Goal: Use online tool/utility: Utilize a website feature to perform a specific function

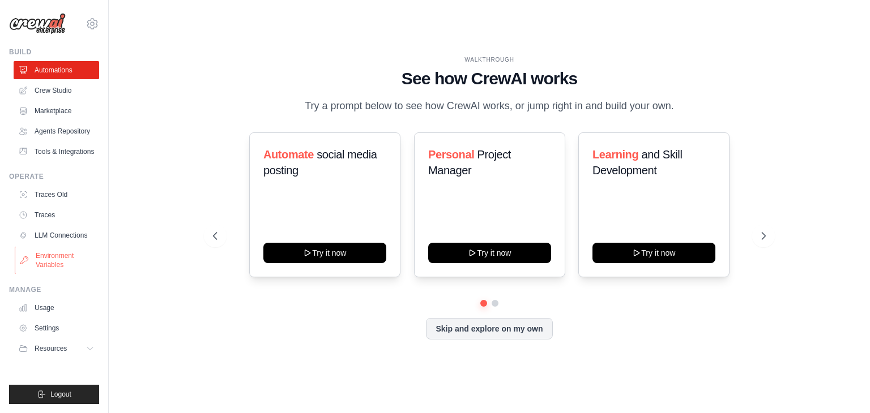
click at [55, 255] on link "Environment Variables" at bounding box center [57, 260] width 85 height 27
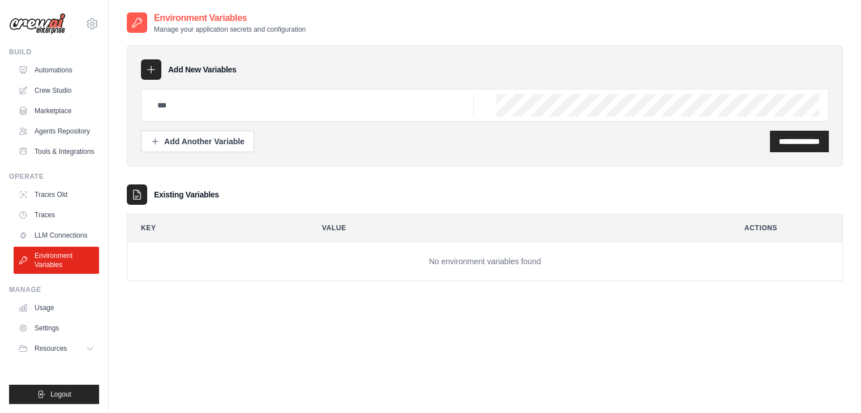
click at [271, 119] on div at bounding box center [485, 105] width 688 height 33
click at [266, 109] on input "text" at bounding box center [312, 105] width 323 height 23
type input "*"
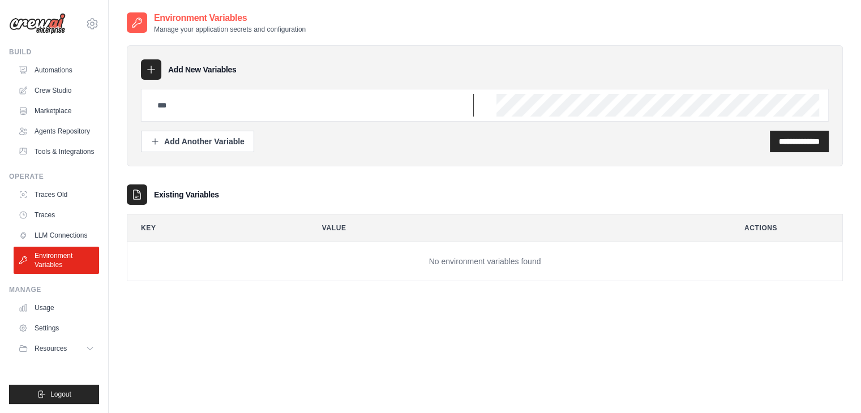
click at [295, 104] on input "text" at bounding box center [312, 105] width 323 height 23
paste input "**********"
type input "**********"
click at [770, 148] on div "**********" at bounding box center [799, 142] width 59 height 22
click at [784, 136] on input "**********" at bounding box center [799, 141] width 41 height 11
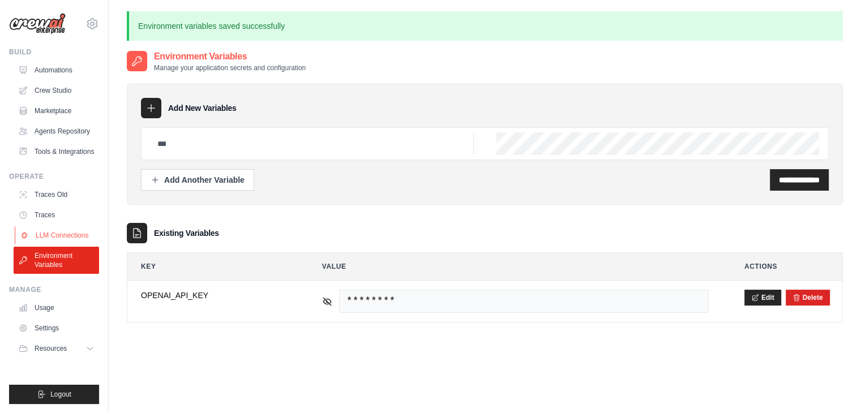
click at [62, 238] on link "LLM Connections" at bounding box center [57, 235] width 85 height 18
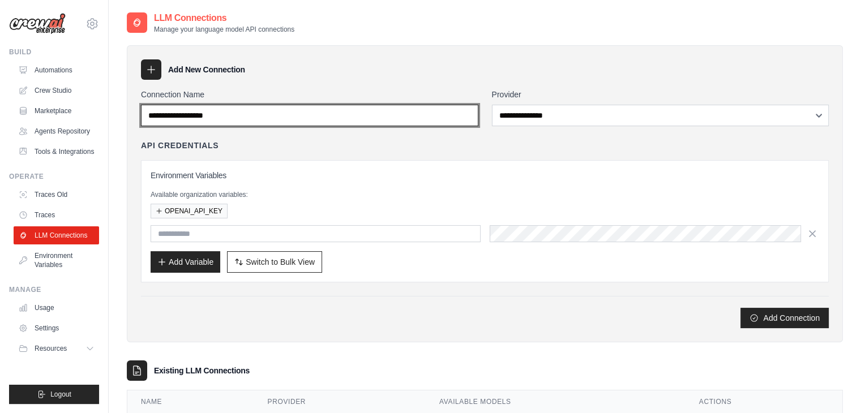
click at [349, 107] on input "Connection Name" at bounding box center [309, 116] width 337 height 22
type input "*"
paste input "**********"
type input "**********"
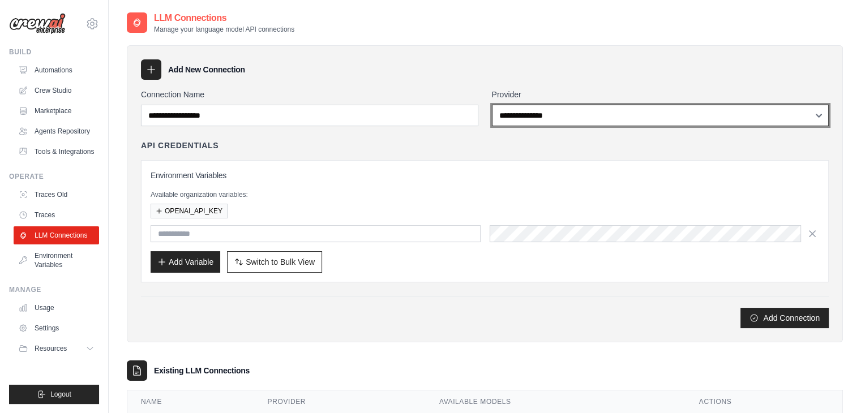
click at [521, 118] on select "**********" at bounding box center [660, 116] width 337 height 22
select select "******"
click at [492, 105] on select "**********" at bounding box center [660, 116] width 337 height 22
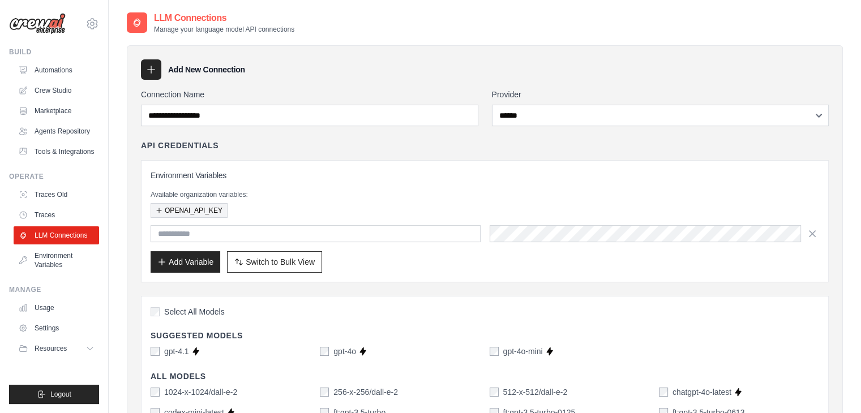
click at [209, 209] on button "OPENAI_API_KEY" at bounding box center [189, 210] width 77 height 15
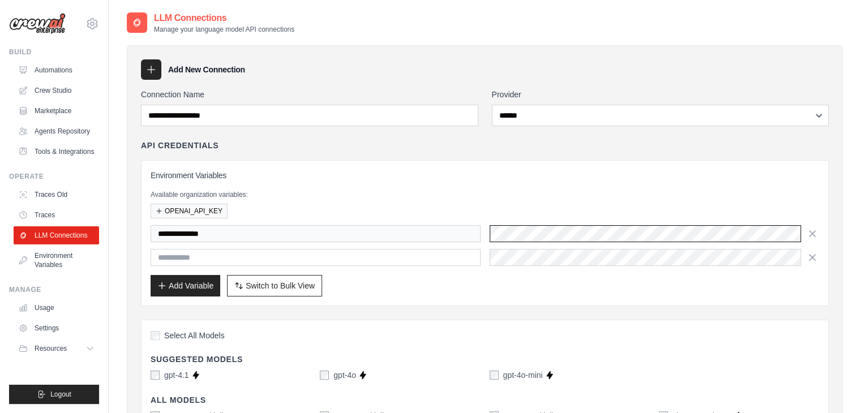
scroll to position [20, 0]
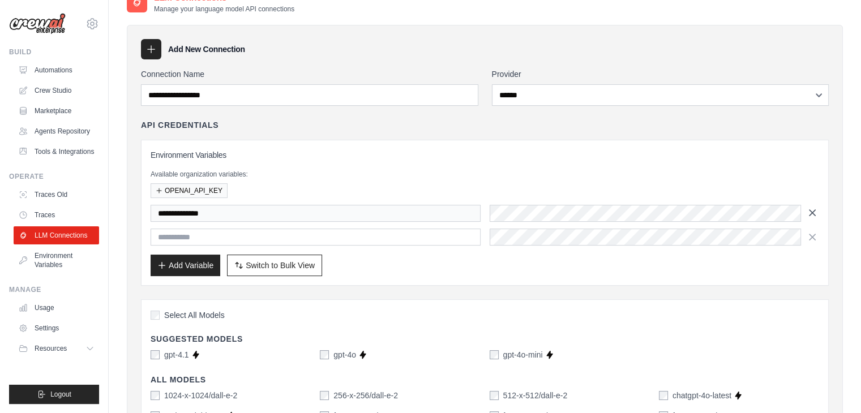
click at [811, 212] on icon "button" at bounding box center [812, 212] width 11 height 11
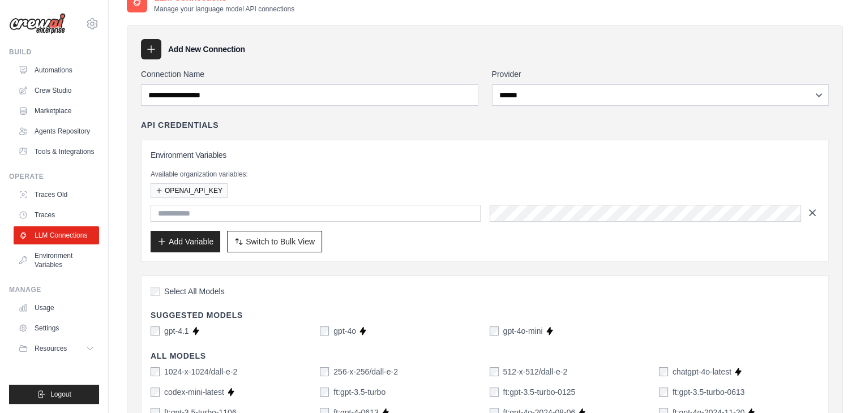
click at [812, 211] on icon "button" at bounding box center [813, 213] width 6 height 6
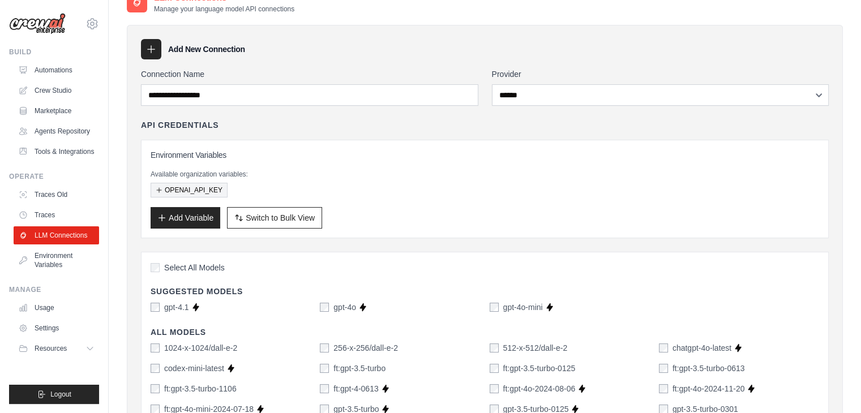
click at [220, 190] on button "OPENAI_API_KEY" at bounding box center [189, 190] width 77 height 15
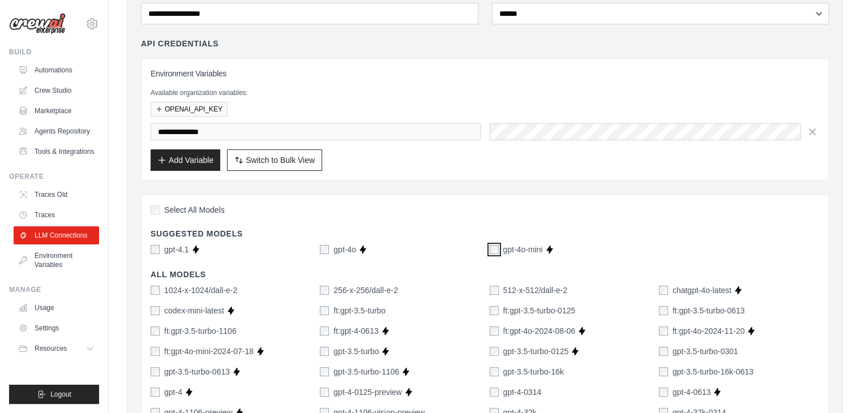
scroll to position [102, 0]
click at [461, 151] on div "**********" at bounding box center [485, 118] width 669 height 103
click at [463, 129] on div "**********" at bounding box center [485, 131] width 669 height 17
click at [518, 153] on div "Add Variable Switch to Bulk View Switch to Table View" at bounding box center [485, 160] width 669 height 22
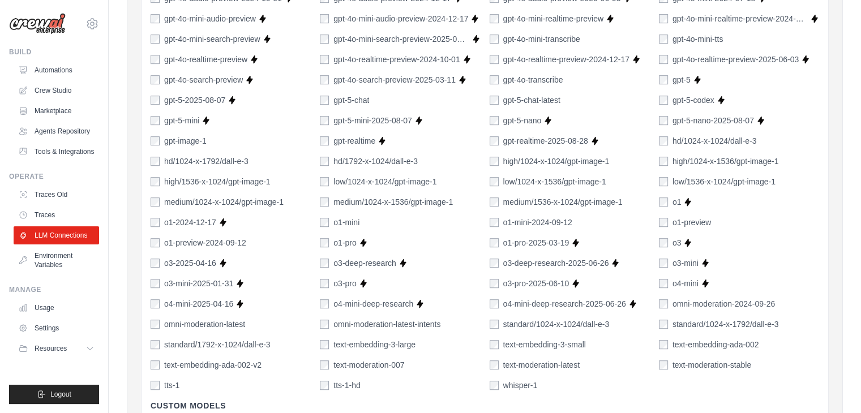
scroll to position [852, 0]
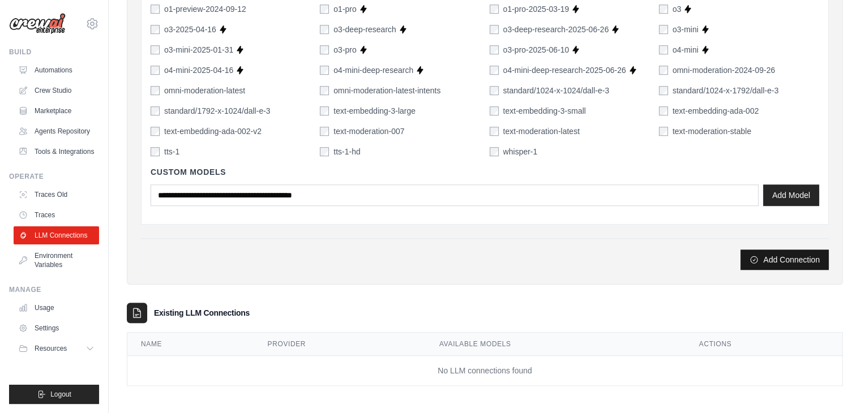
click at [777, 261] on button "Add Connection" at bounding box center [784, 260] width 88 height 20
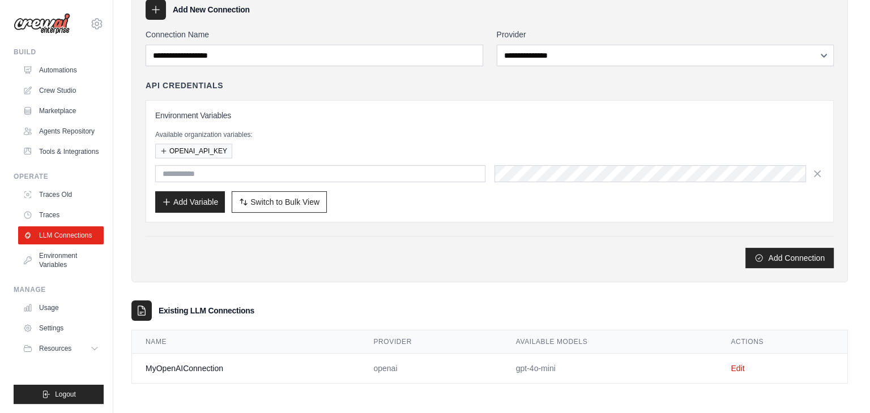
scroll to position [0, 0]
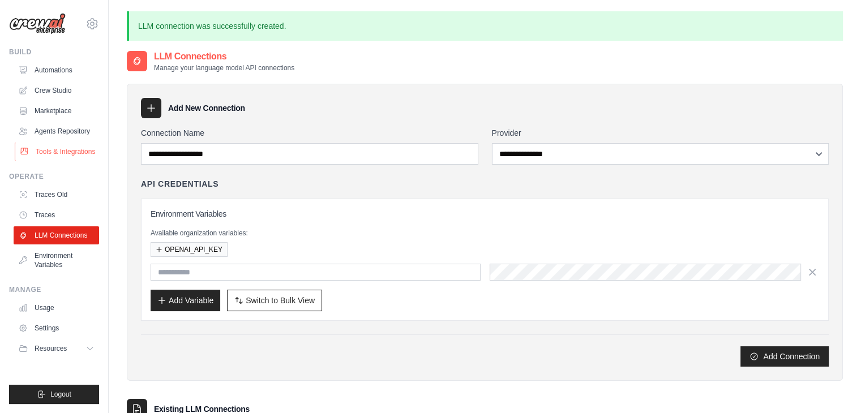
click at [55, 147] on link "Tools & Integrations" at bounding box center [57, 152] width 85 height 18
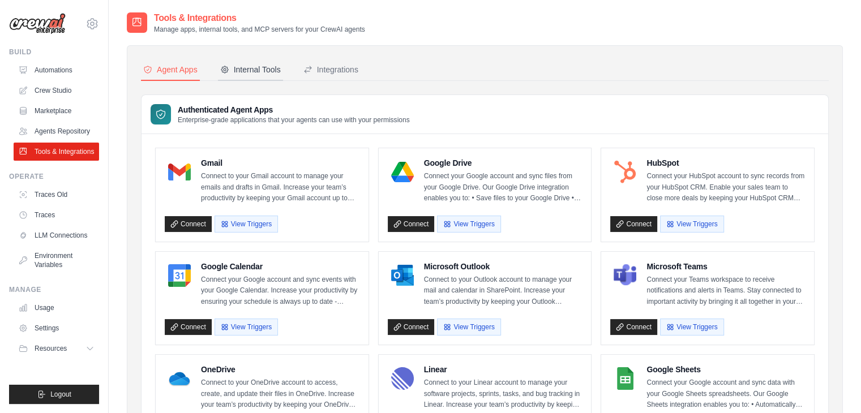
click at [245, 67] on div "Internal Tools" at bounding box center [250, 69] width 61 height 11
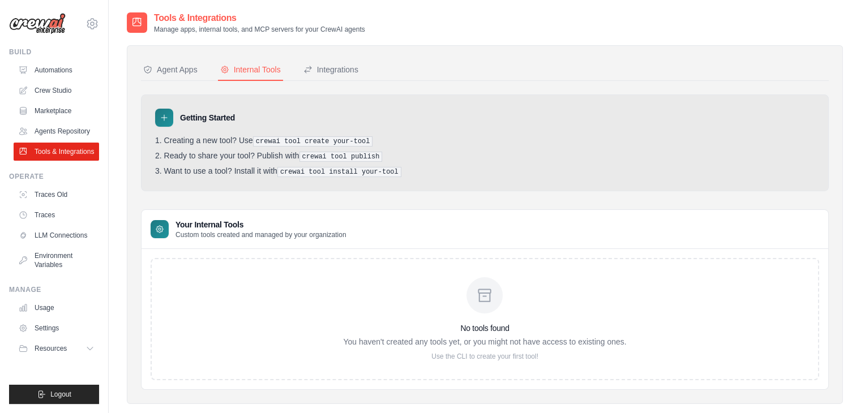
click at [327, 83] on div "Agent Apps Internal Tools Integrations Authenticated Agent Apps Enterprise-grad…" at bounding box center [485, 224] width 688 height 331
click at [329, 72] on div "Integrations" at bounding box center [330, 69] width 55 height 11
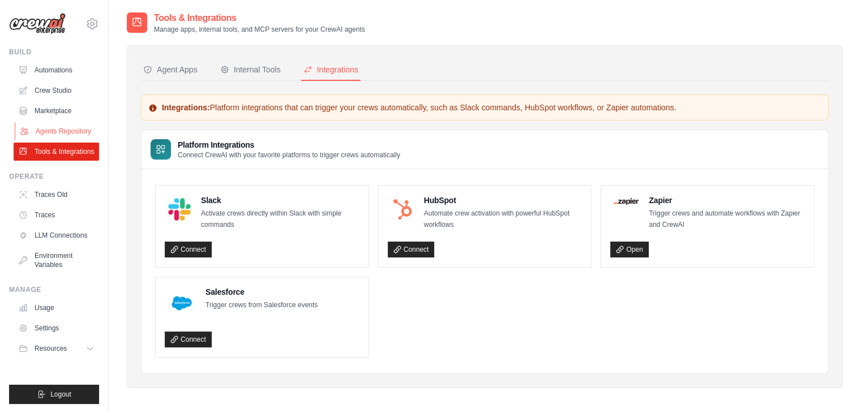
click at [65, 126] on link "Agents Repository" at bounding box center [57, 131] width 85 height 18
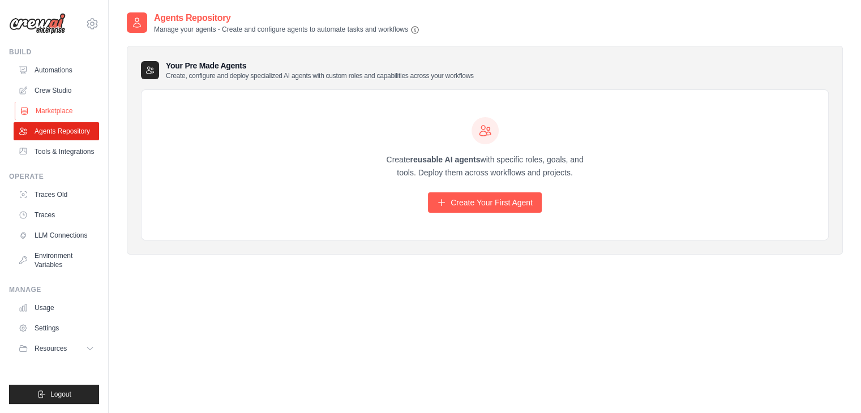
click at [66, 106] on link "Marketplace" at bounding box center [57, 111] width 85 height 18
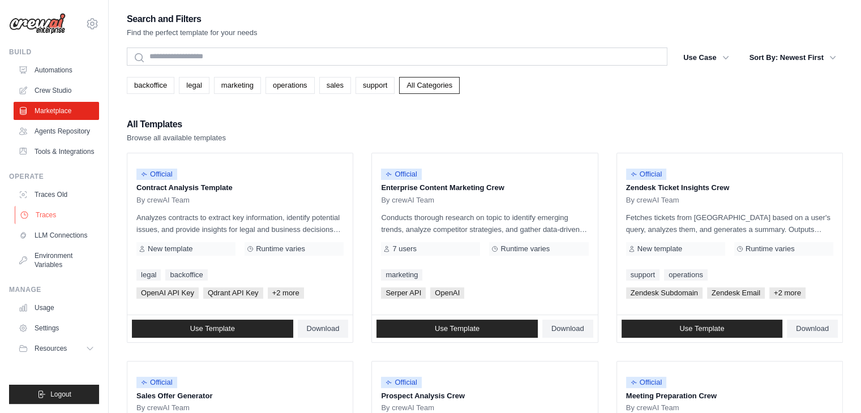
click at [53, 220] on link "Traces" at bounding box center [57, 215] width 85 height 18
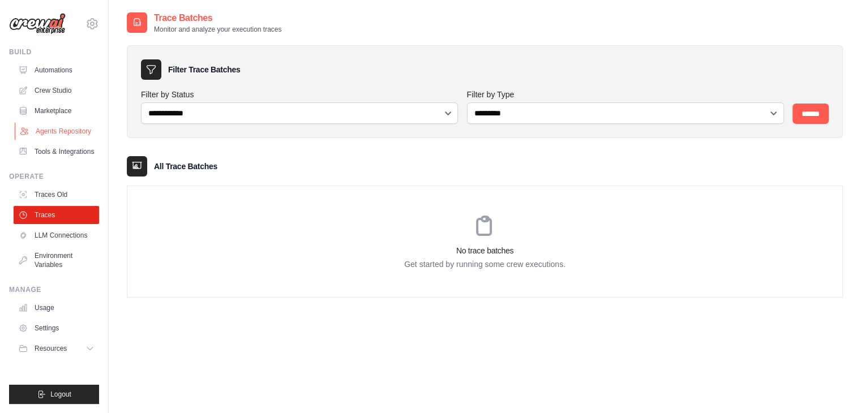
click at [59, 127] on link "Agents Repository" at bounding box center [57, 131] width 85 height 18
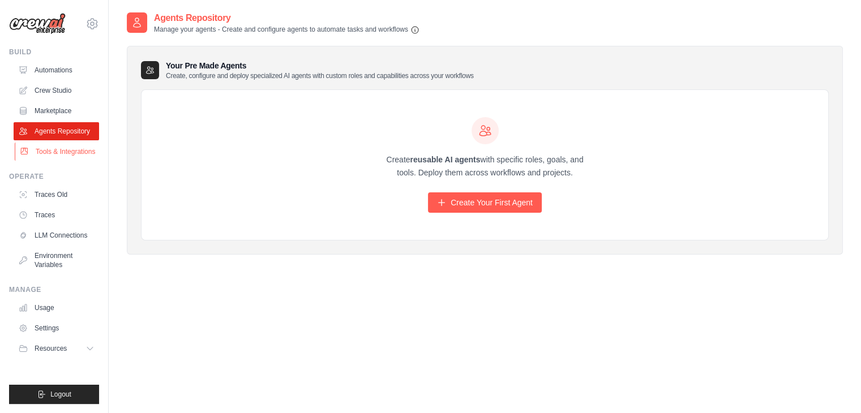
click at [84, 153] on link "Tools & Integrations" at bounding box center [57, 152] width 85 height 18
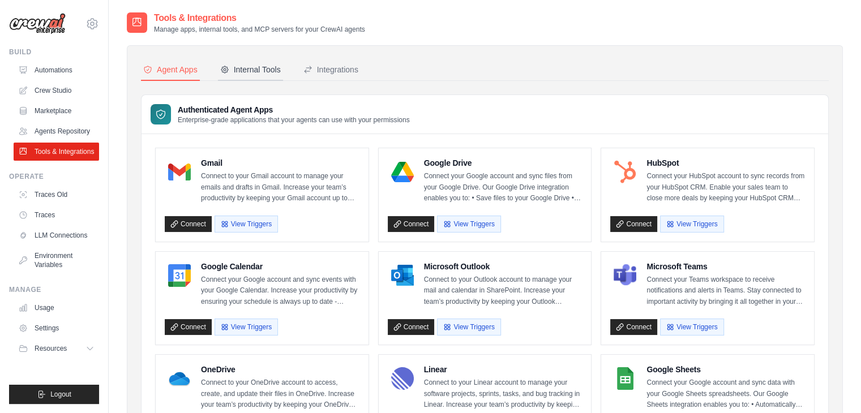
click at [251, 68] on div "Internal Tools" at bounding box center [250, 69] width 61 height 11
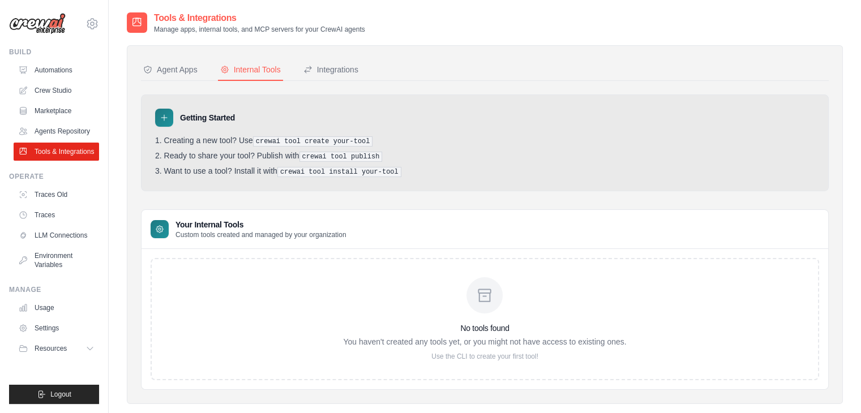
click at [341, 55] on div "Agent Apps Internal Tools Integrations Authenticated Agent Apps Enterprise-grad…" at bounding box center [485, 224] width 716 height 359
click at [337, 73] on div "Integrations" at bounding box center [330, 69] width 55 height 11
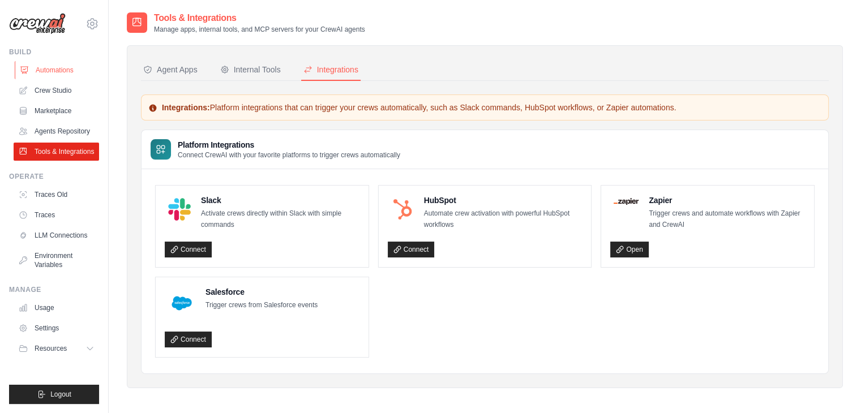
click at [55, 71] on link "Automations" at bounding box center [57, 70] width 85 height 18
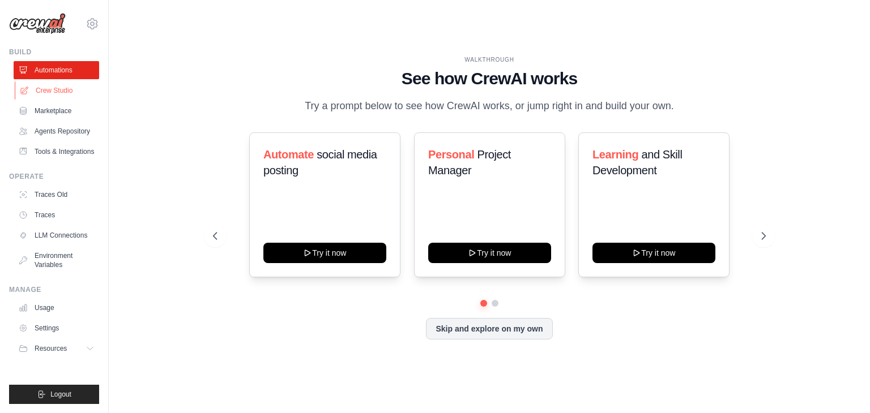
click at [60, 87] on link "Crew Studio" at bounding box center [57, 91] width 85 height 18
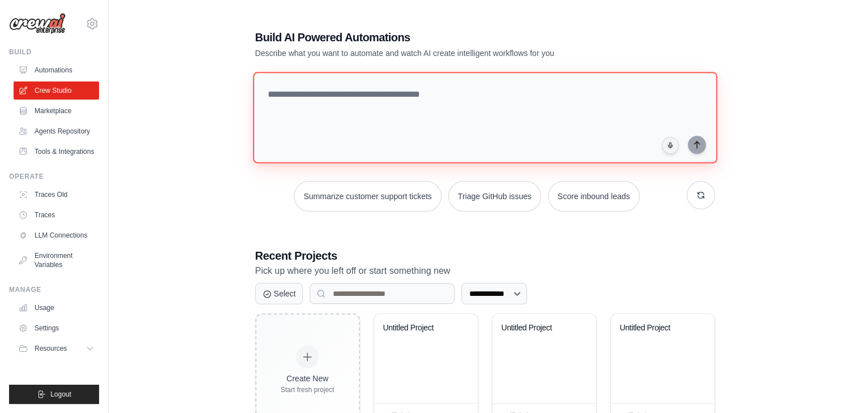
click at [356, 104] on textarea at bounding box center [484, 118] width 464 height 92
paste textarea "**********"
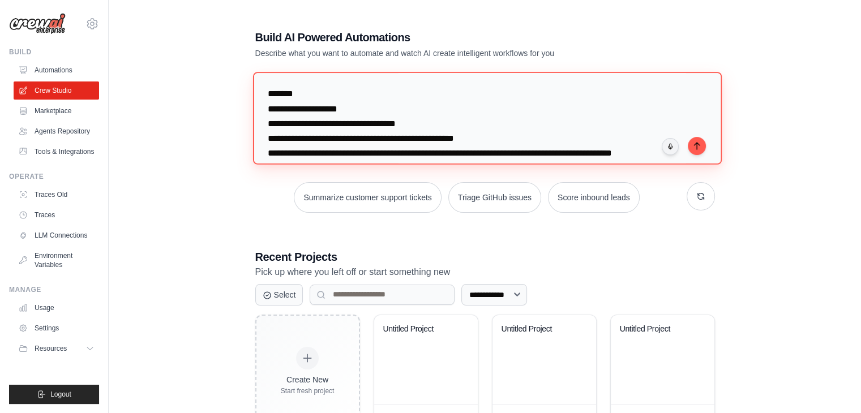
scroll to position [820, 0]
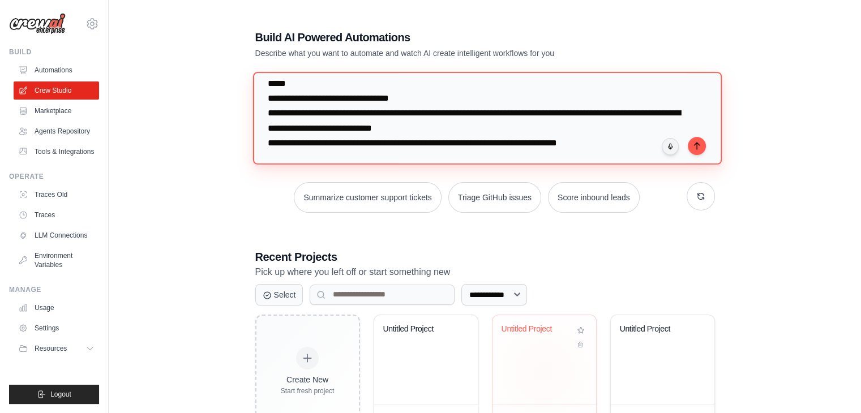
type textarea "**********"
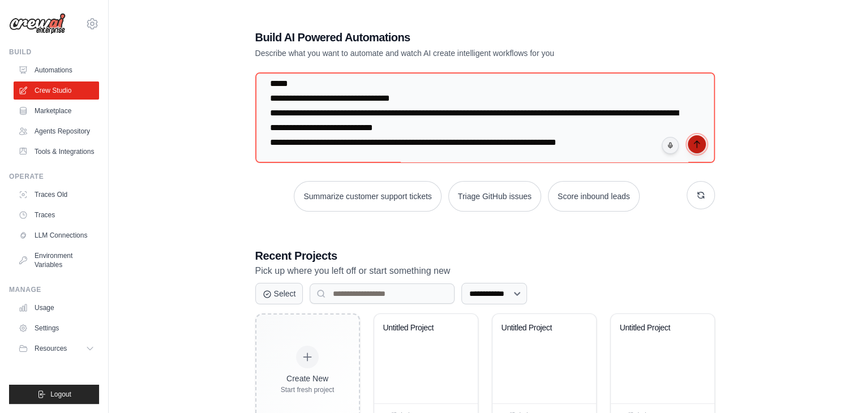
click at [697, 143] on icon "submit" at bounding box center [696, 144] width 9 height 9
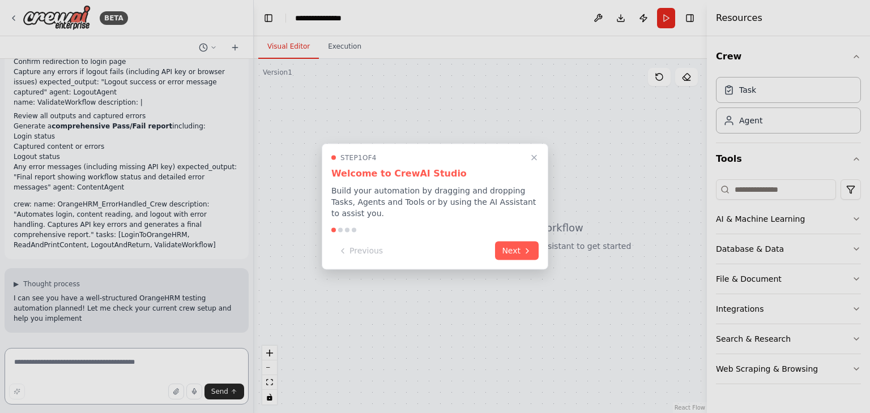
scroll to position [350, 0]
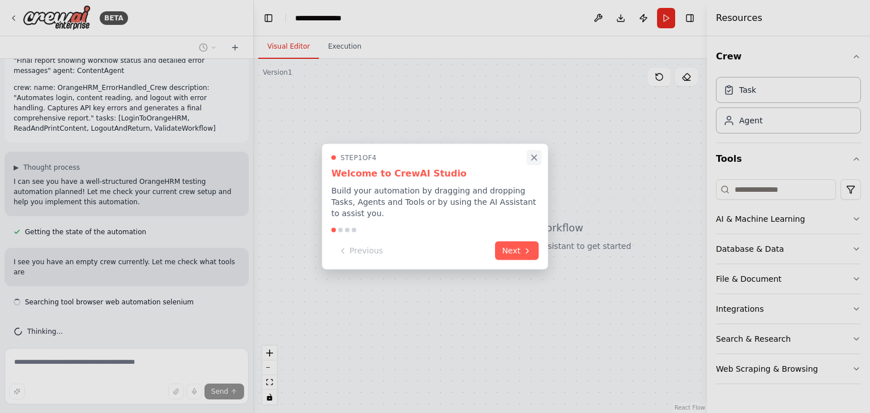
click at [533, 160] on icon "Close walkthrough" at bounding box center [534, 157] width 5 height 5
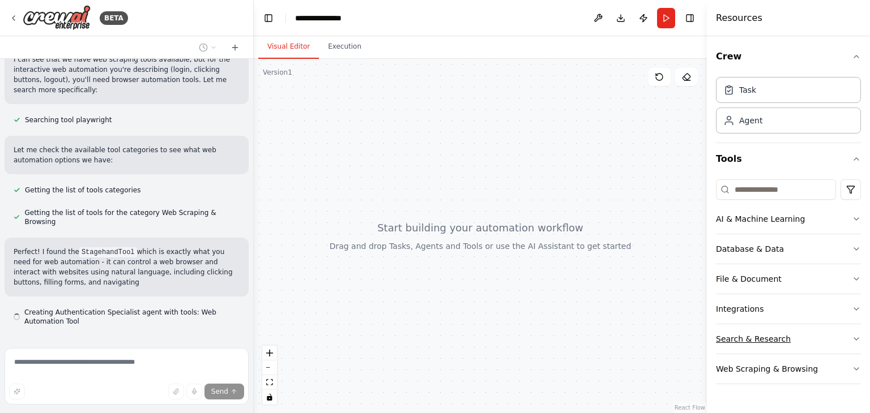
scroll to position [823, 0]
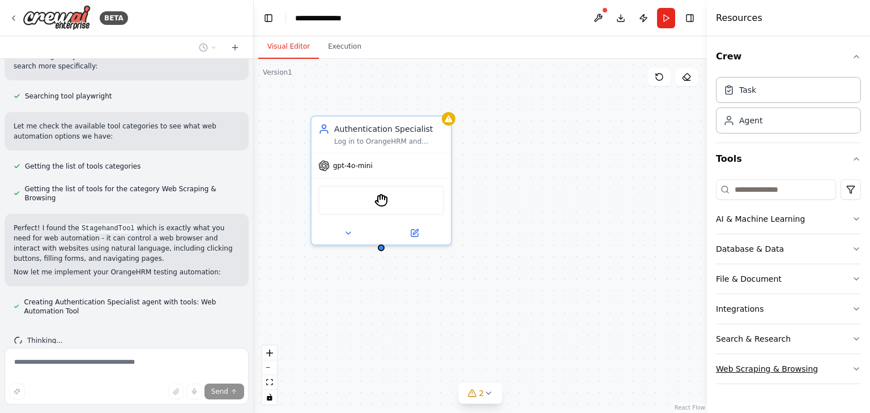
click at [849, 366] on button "Web Scraping & Browsing" at bounding box center [788, 368] width 145 height 29
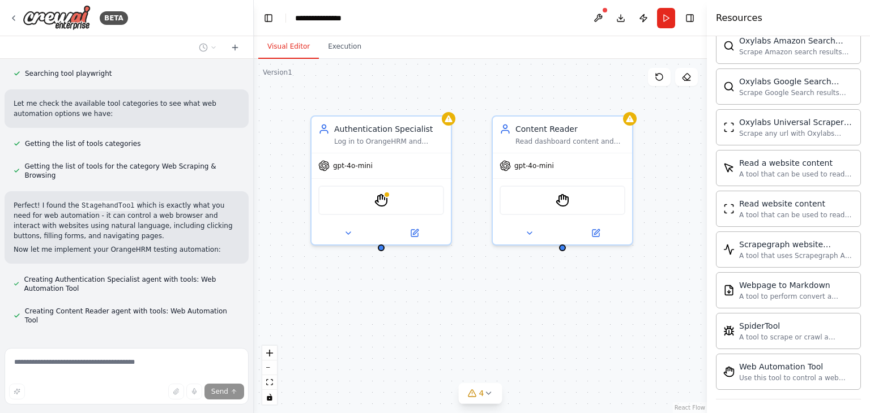
scroll to position [868, 0]
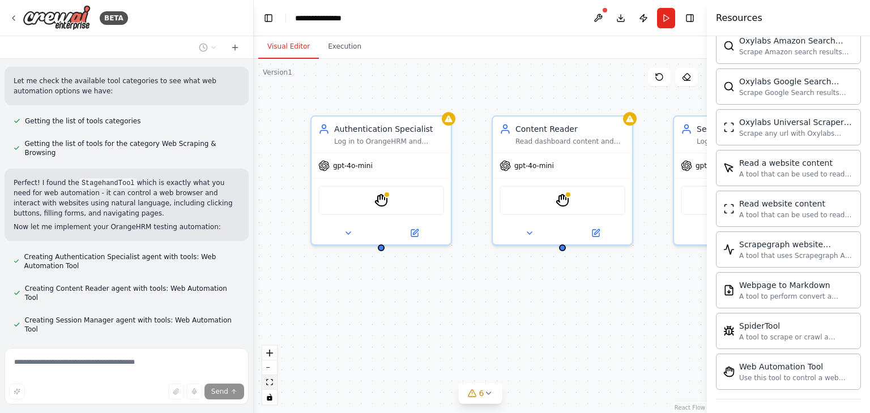
click at [271, 383] on icon "fit view" at bounding box center [269, 382] width 7 height 6
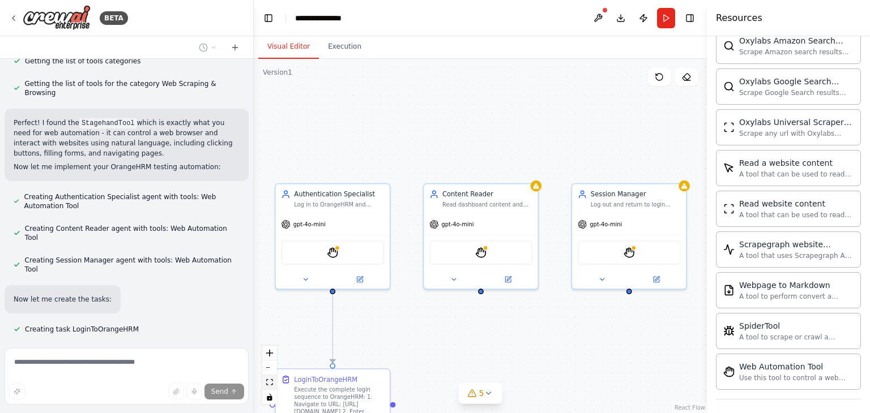
scroll to position [951, 0]
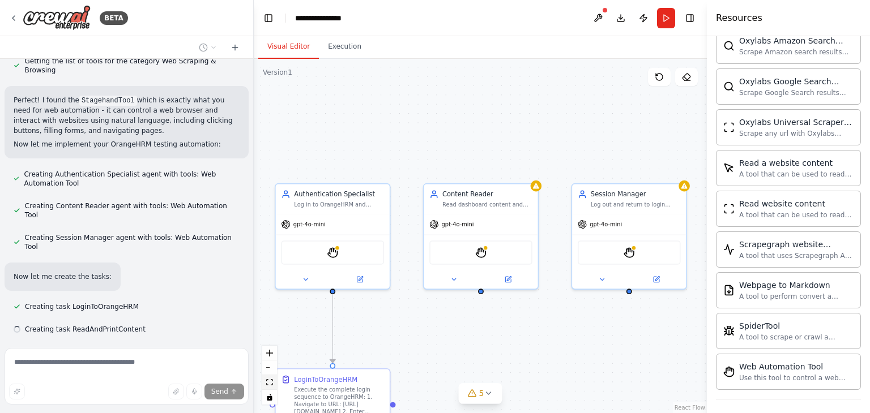
click at [271, 383] on icon "fit view" at bounding box center [269, 382] width 7 height 6
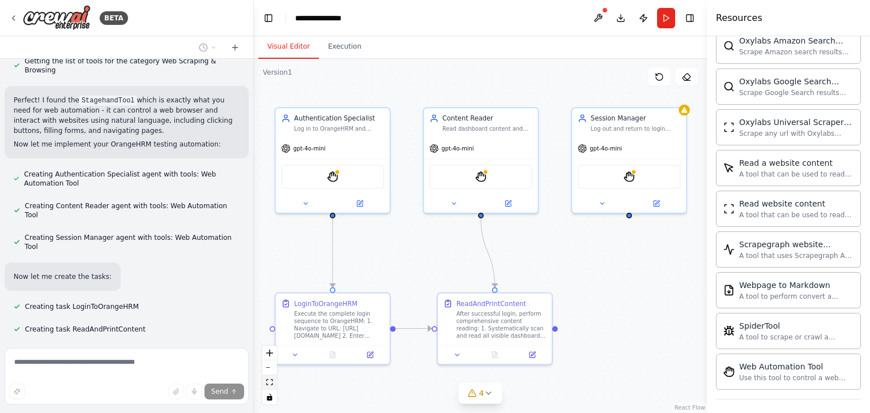
scroll to position [974, 0]
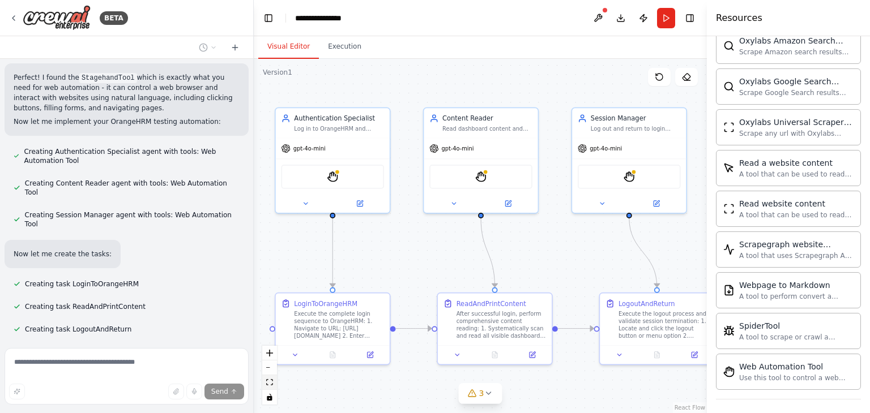
click at [271, 383] on icon "fit view" at bounding box center [269, 382] width 7 height 6
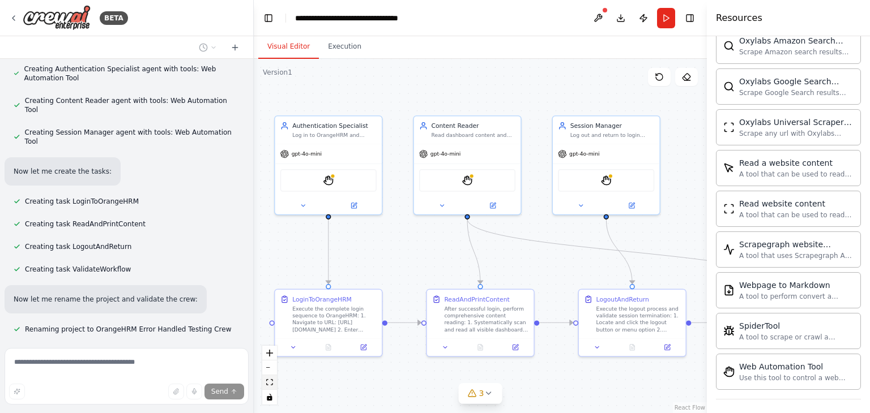
scroll to position [1079, 0]
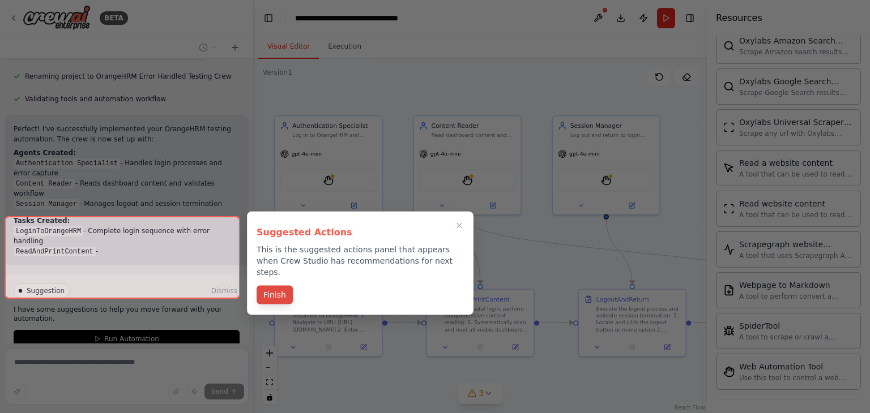
click at [282, 286] on button "Finish" at bounding box center [274, 295] width 36 height 19
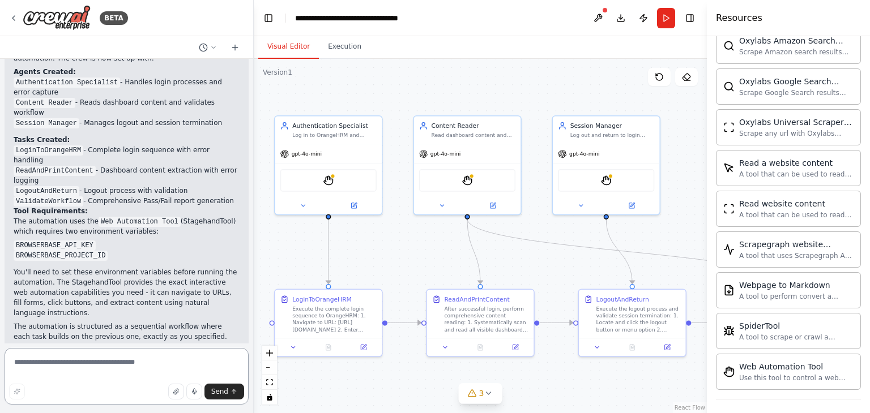
scroll to position [1508, 0]
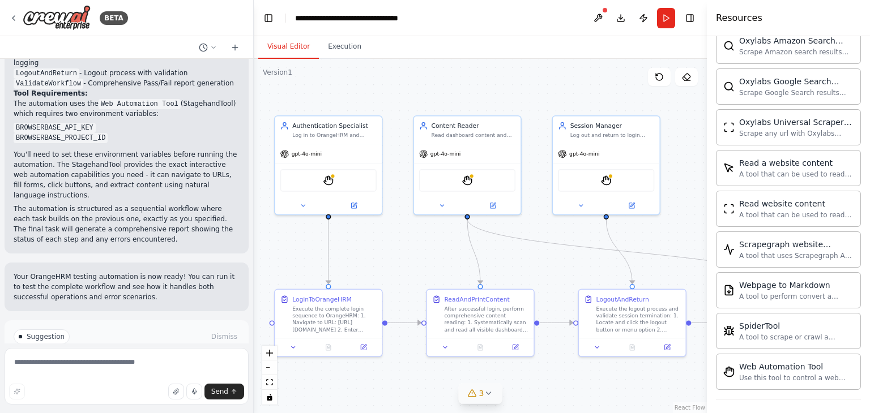
click at [481, 399] on button "3" at bounding box center [481, 393] width 44 height 21
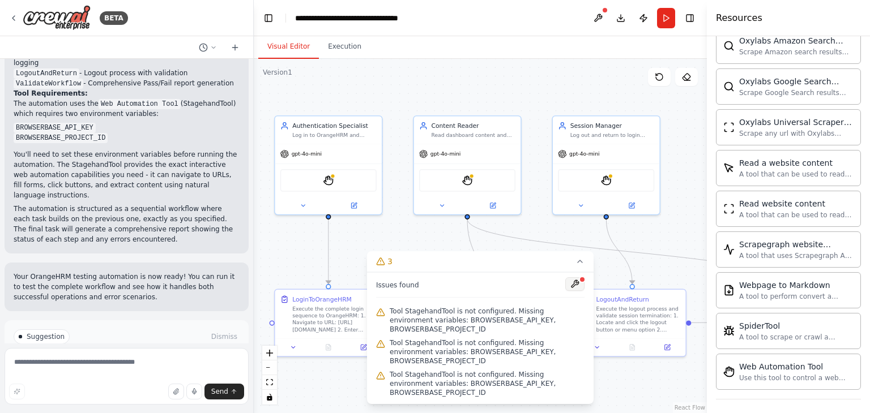
click at [573, 291] on button at bounding box center [574, 284] width 19 height 14
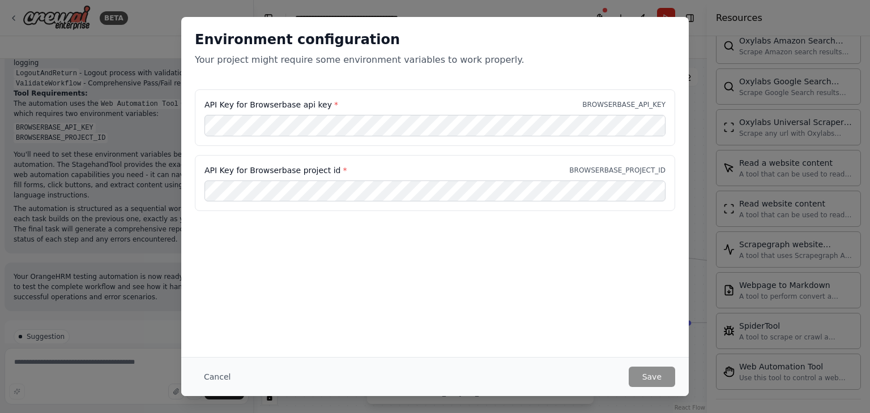
click at [579, 290] on div "Environment configuration Your project might require some environment variables…" at bounding box center [434, 187] width 507 height 340
click at [434, 114] on div "API Key for Browserbase api key * BROWSERBASE_API_KEY" at bounding box center [435, 117] width 480 height 57
click at [216, 378] on button "Cancel" at bounding box center [217, 377] width 45 height 20
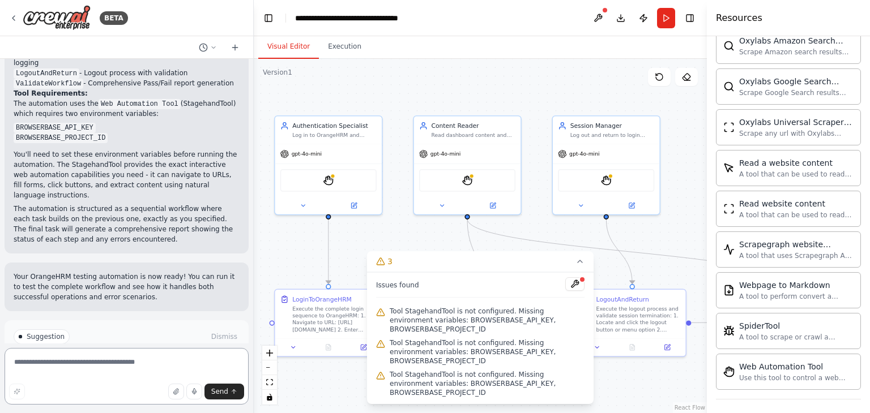
click at [100, 363] on textarea at bounding box center [127, 376] width 244 height 57
drag, startPoint x: 98, startPoint y: 80, endPoint x: 15, endPoint y: 71, distance: 83.7
click at [15, 122] on ul "BROWSERBASE_API_KEY BROWSERBASE_PROJECT_ID" at bounding box center [127, 132] width 226 height 20
copy ul "BROWSERBASE_API_KEY BROWSERBASE_PROJECT_ID"
click at [68, 367] on textarea "**********" at bounding box center [127, 376] width 244 height 57
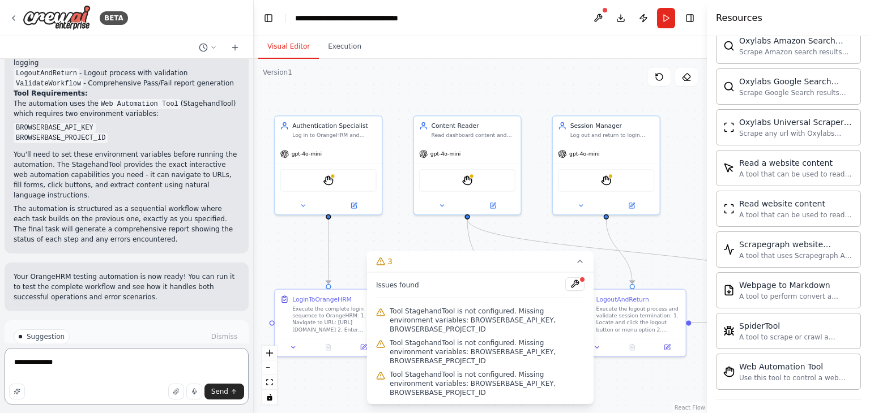
paste textarea "**********"
type textarea "**********"
click at [233, 397] on button "Send" at bounding box center [224, 392] width 40 height 16
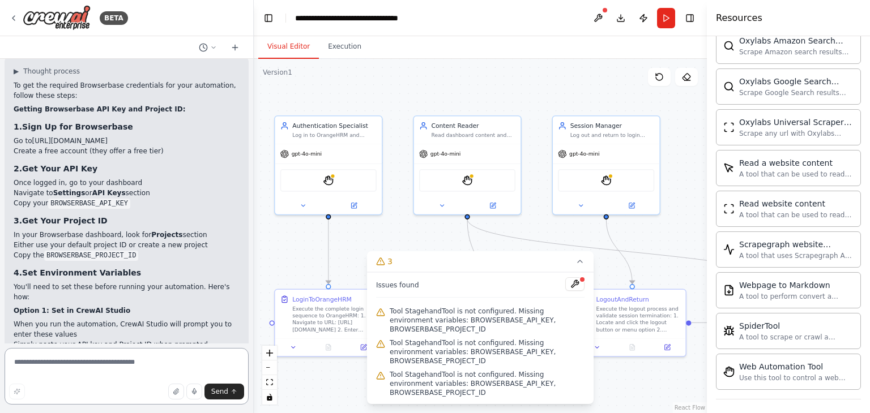
scroll to position [1842, 0]
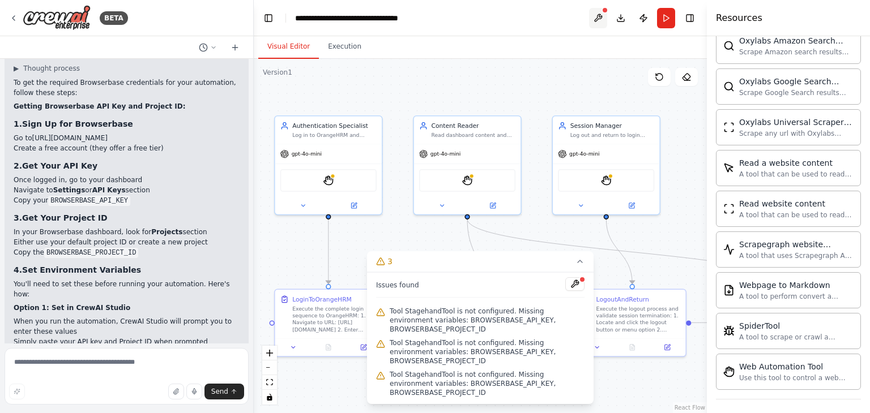
click at [597, 12] on button at bounding box center [598, 18] width 18 height 20
click at [602, 16] on div at bounding box center [598, 18] width 18 height 20
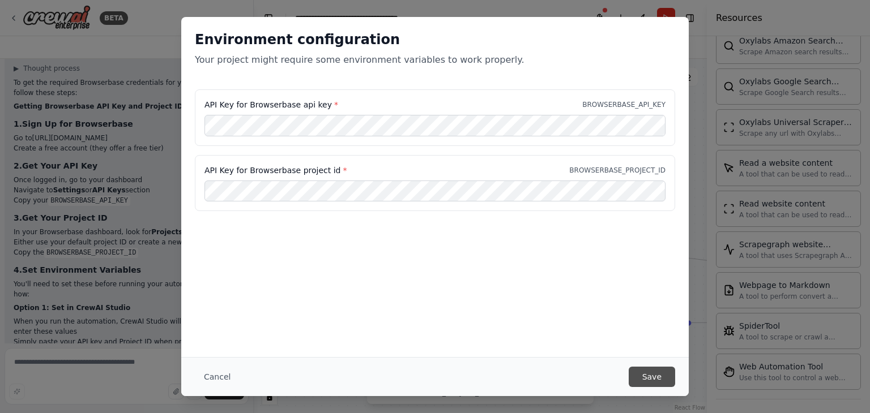
click at [662, 372] on button "Save" at bounding box center [651, 377] width 46 height 20
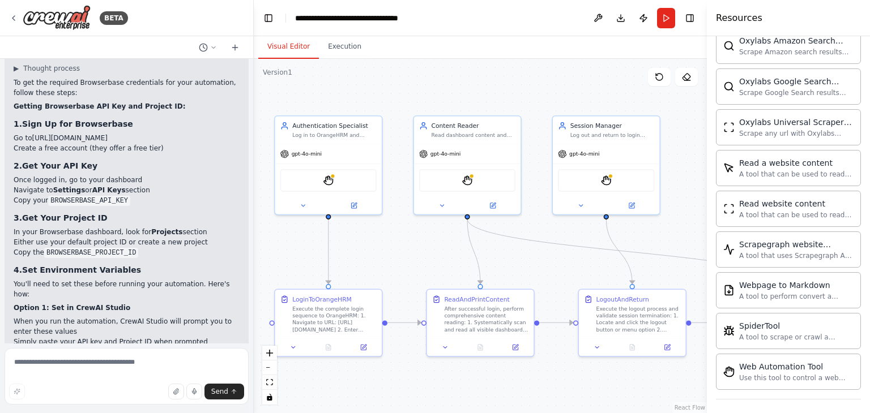
scroll to position [1882, 0]
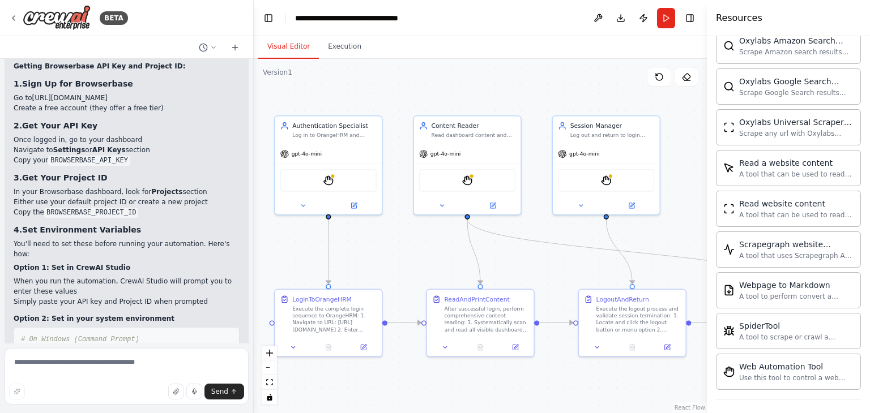
drag, startPoint x: 198, startPoint y: 273, endPoint x: 11, endPoint y: 259, distance: 187.4
click at [11, 259] on div "▶ Thought process To get the required Browserbase credentials for your automati…" at bounding box center [127, 279] width 244 height 534
copy code "set BROWSERBASE_API_KEY=your_api_key_here set BROWSERBASE_PROJECT_ID=your_proje…"
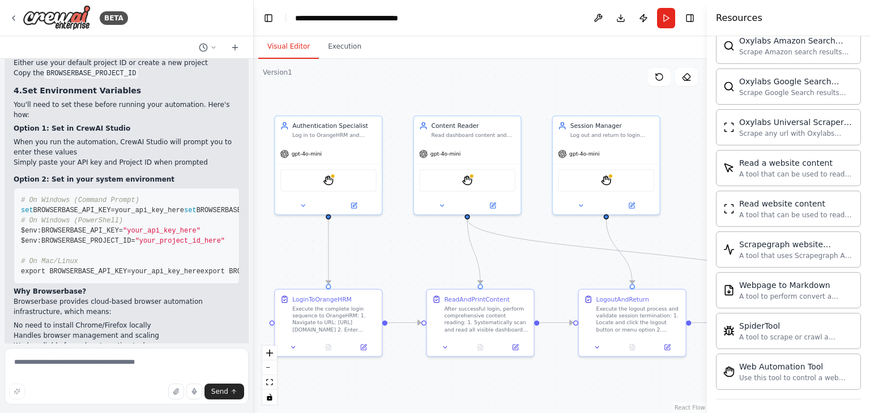
scroll to position [2036, 0]
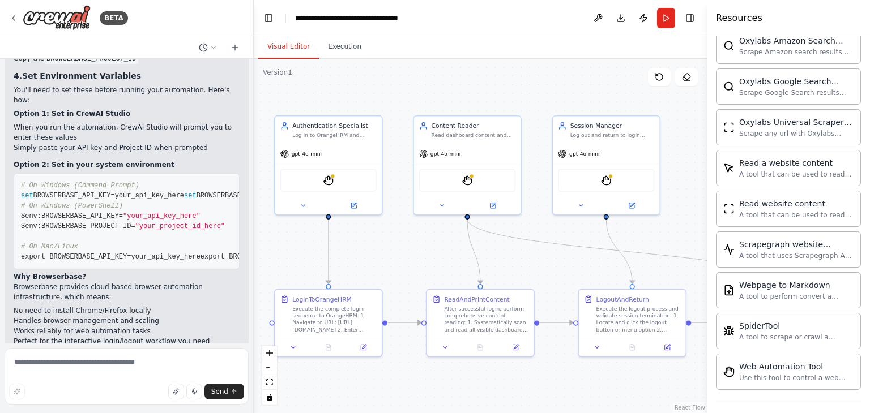
click at [177, 173] on pre "# On Windows (Command Prompt) set BROWSERBASE_API_KEY=your_api_key_here set BRO…" at bounding box center [127, 221] width 226 height 96
drag, startPoint x: 177, startPoint y: 108, endPoint x: 14, endPoint y: 111, distance: 163.1
click at [14, 173] on pre "# On Windows (Command Prompt) set BROWSERBASE_API_KEY=your_api_key_here set BRO…" at bounding box center [127, 221] width 226 height 96
copy span "set BROWSERBASE_API_KEY=your_api_key_here"
drag, startPoint x: 198, startPoint y: 118, endPoint x: 18, endPoint y: 119, distance: 180.0
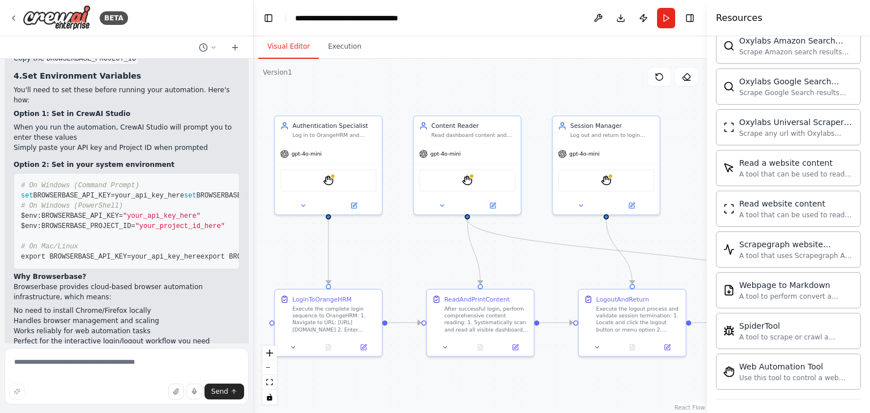
click at [18, 173] on pre "# On Windows (Command Prompt) set BROWSERBASE_API_KEY=your_api_key_here set BRO…" at bounding box center [127, 221] width 226 height 96
copy span "set BROWSERBASE_PROJECT_ID=your_project_id_here"
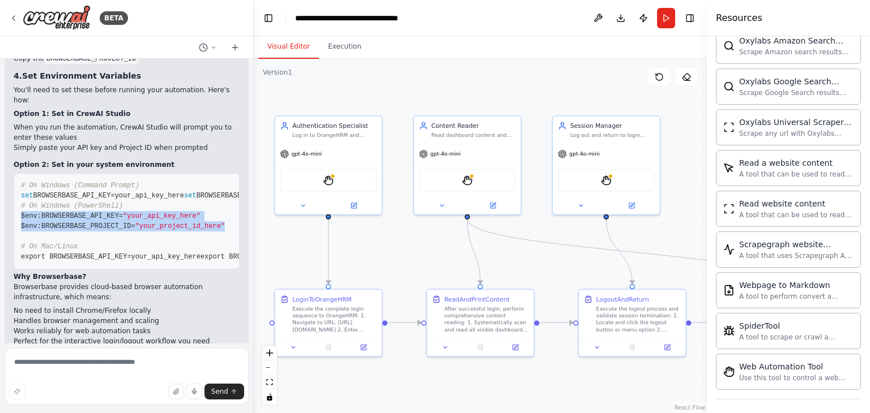
drag, startPoint x: 212, startPoint y: 159, endPoint x: 20, endPoint y: 151, distance: 192.1
click at [20, 173] on pre "# On Windows (Command Prompt) set BROWSERBASE_API_KEY=your_api_key_here set BRO…" at bounding box center [127, 221] width 226 height 96
click at [193, 173] on pre "# On Windows (Command Prompt) set BROWSERBASE_API_KEY=your_api_key_here set BRO…" at bounding box center [127, 221] width 226 height 96
drag, startPoint x: 193, startPoint y: 144, endPoint x: 11, endPoint y: 150, distance: 181.8
click at [11, 150] on div "▶ Thought process To get the required Browserbase credentials for your automati…" at bounding box center [127, 125] width 244 height 534
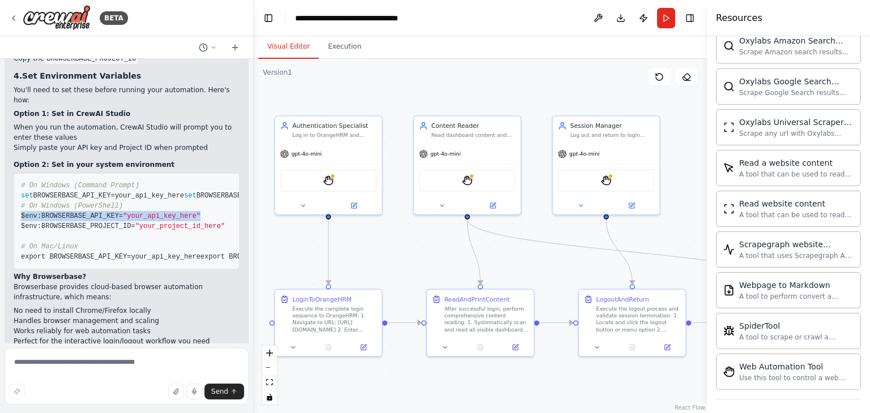
copy span "$env:BROWSERBASE_API_KEY= "your_api_key_here""
drag, startPoint x: 208, startPoint y: 159, endPoint x: 20, endPoint y: 159, distance: 187.4
click at [20, 173] on pre "# On Windows (Command Prompt) set BROWSERBASE_API_KEY=your_api_key_here set BRO…" at bounding box center [127, 221] width 226 height 96
copy span "$env:BROWSERBASE_PROJECT_ID= "your_project_id_here""
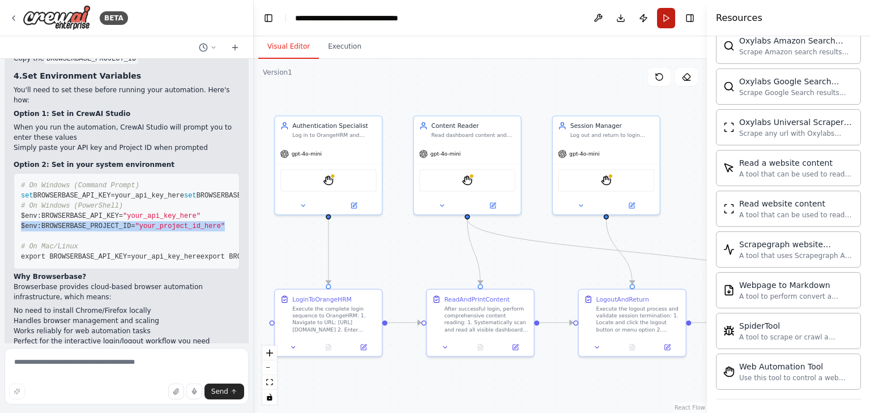
click at [667, 19] on button "Run" at bounding box center [666, 18] width 18 height 20
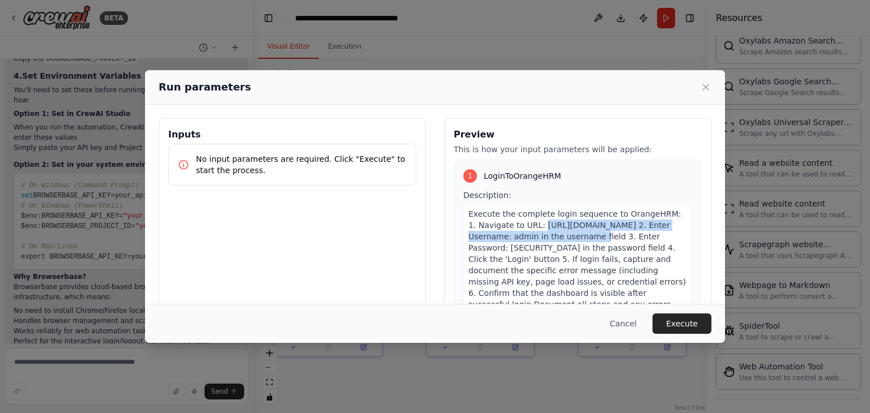
drag, startPoint x: 600, startPoint y: 237, endPoint x: 525, endPoint y: 226, distance: 76.0
click at [525, 226] on span "Execute the complete login sequence to OrangeHRM: 1. Navigate to URL: https://s…" at bounding box center [576, 264] width 217 height 111
copy span "https://shivapulicheru-trials718.orangehrmlive.com/auth/login"
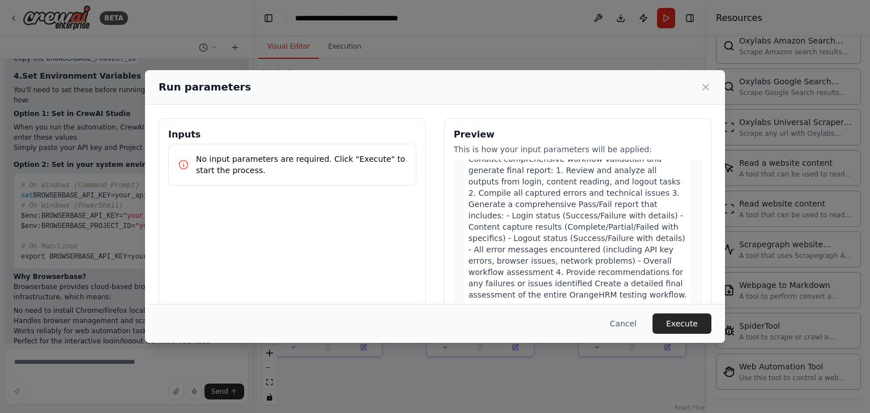
scroll to position [96, 0]
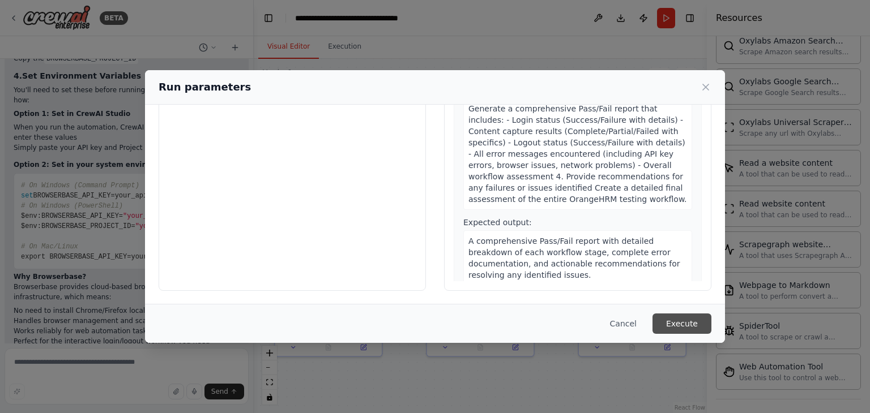
click at [679, 322] on button "Execute" at bounding box center [681, 324] width 59 height 20
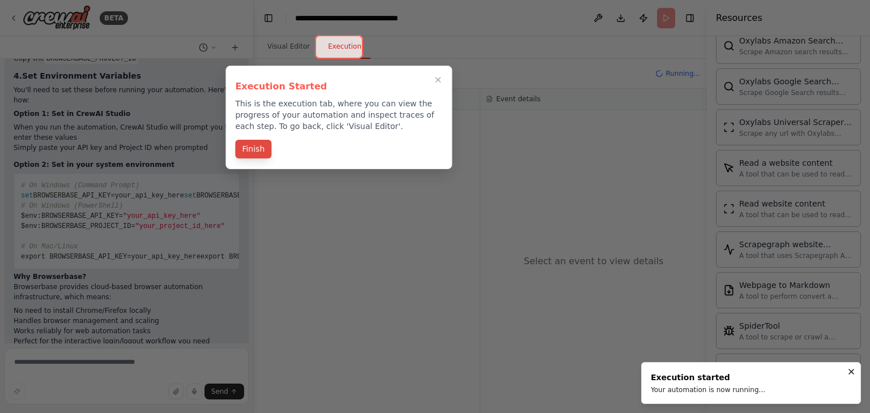
click at [242, 142] on button "Finish" at bounding box center [253, 149] width 36 height 19
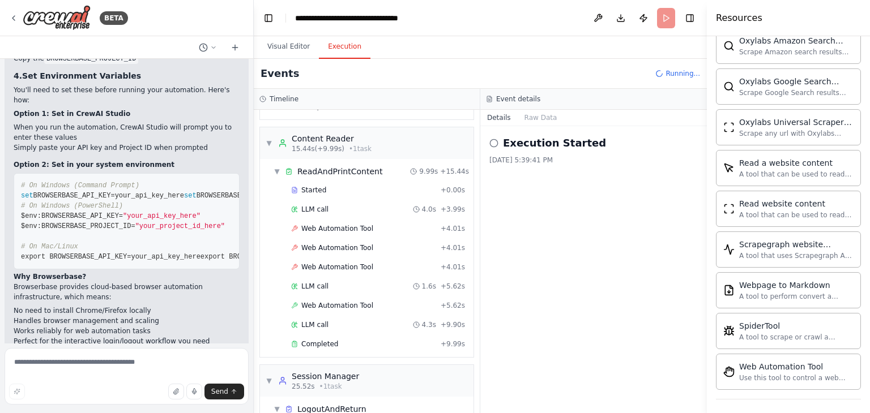
scroll to position [0, 0]
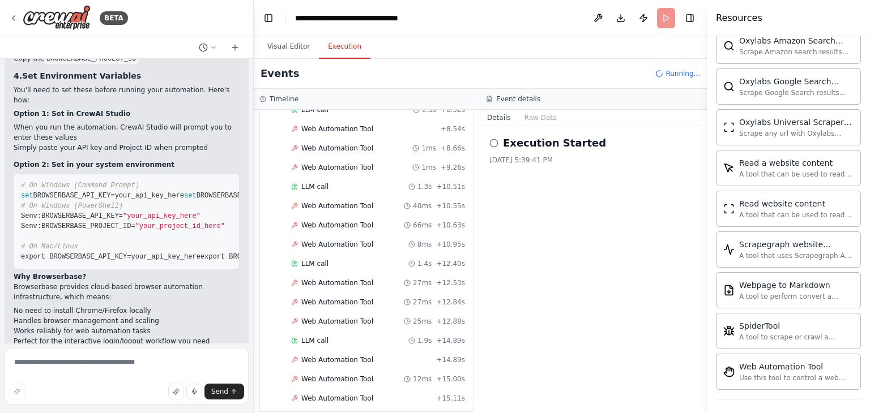
click at [356, 221] on div "Started + 0.00s LLM call 2.2s + 2.19s Web Automation Tool 102ms + 2.30s Web Aut…" at bounding box center [371, 130] width 204 height 558
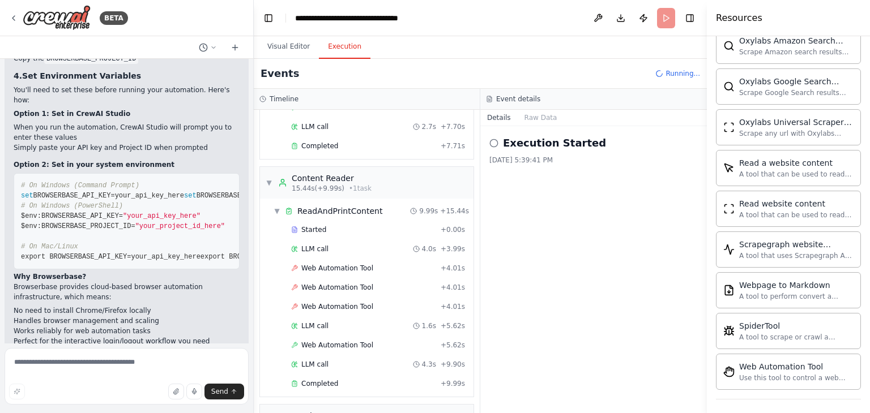
scroll to position [102, 0]
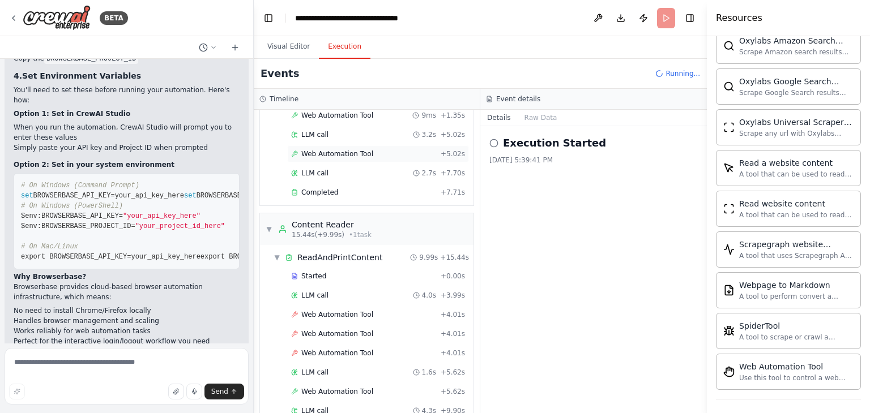
click at [345, 152] on div "▼ Authentication Specialist 7.73s (+7.71s) • 1 task ▼ LoginToOrangeHRM 7.71s + …" at bounding box center [367, 261] width 226 height 303
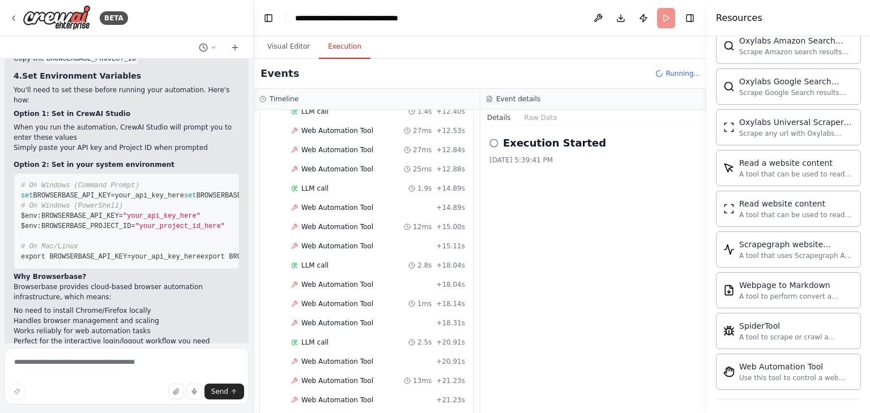
scroll to position [928, 0]
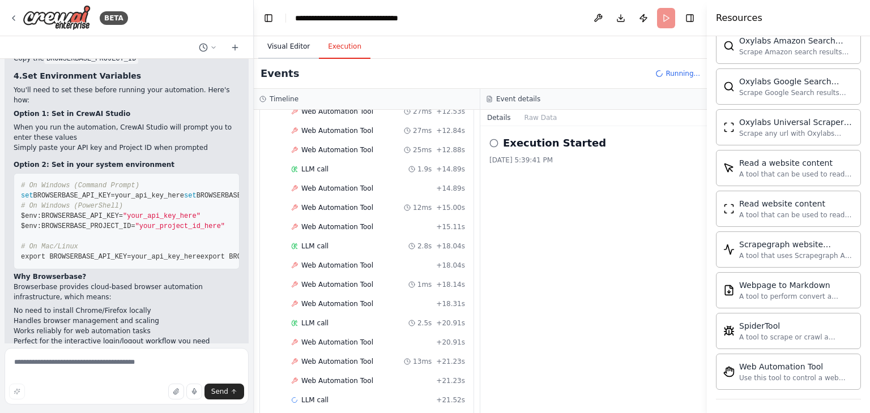
click at [294, 49] on button "Visual Editor" at bounding box center [288, 47] width 61 height 24
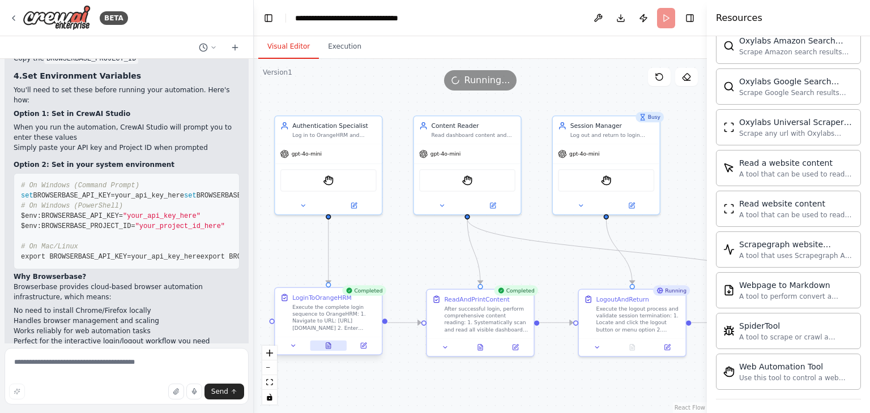
click at [332, 345] on button at bounding box center [328, 346] width 37 height 10
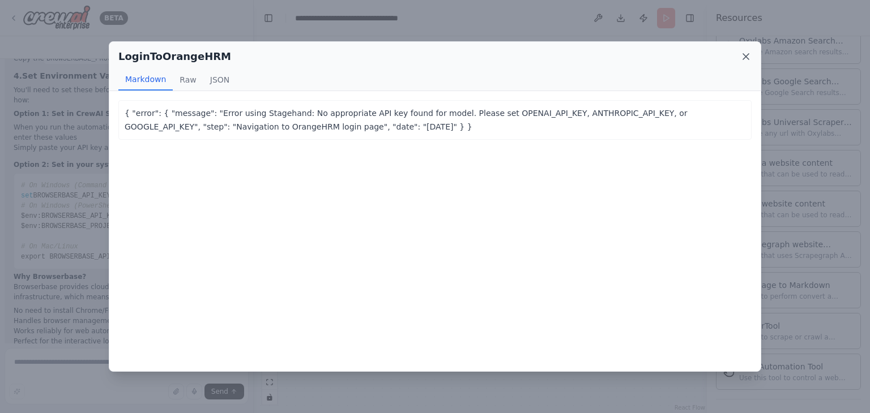
click at [743, 58] on icon at bounding box center [746, 57] width 6 height 6
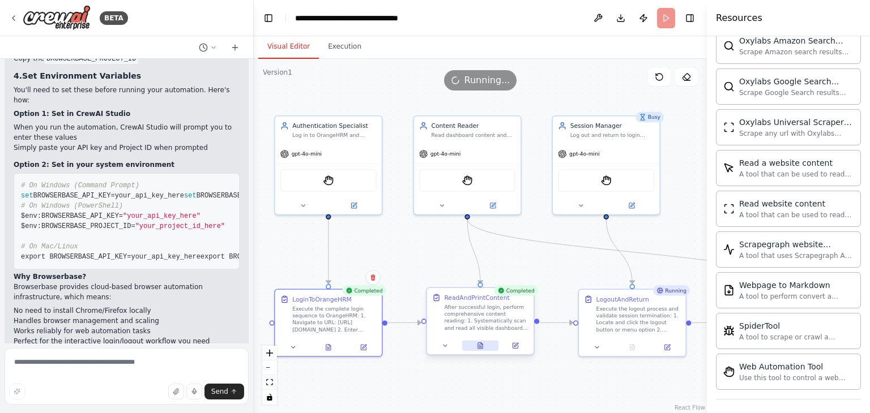
click at [487, 349] on button at bounding box center [480, 346] width 37 height 10
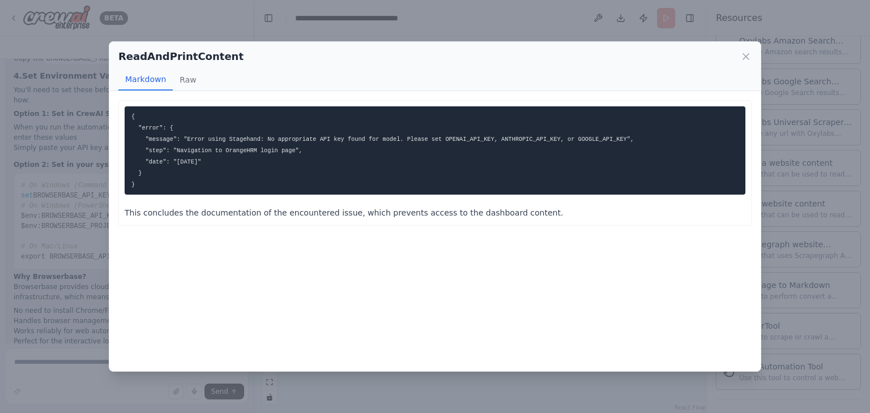
click at [752, 55] on div "ReadAndPrintContent Markdown Raw" at bounding box center [434, 66] width 651 height 49
click at [741, 58] on icon at bounding box center [745, 56] width 11 height 11
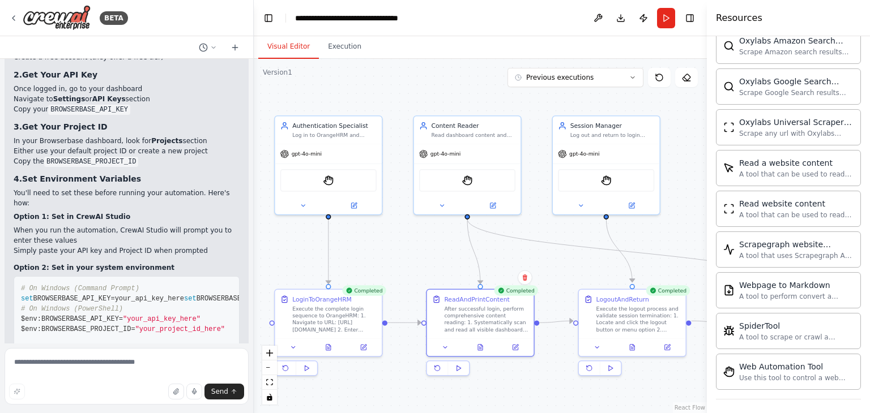
scroll to position [2127, 0]
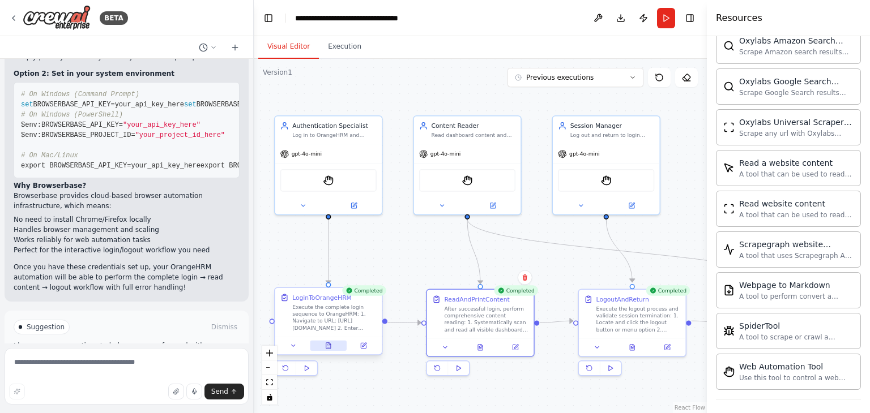
click at [328, 345] on icon at bounding box center [328, 346] width 5 height 6
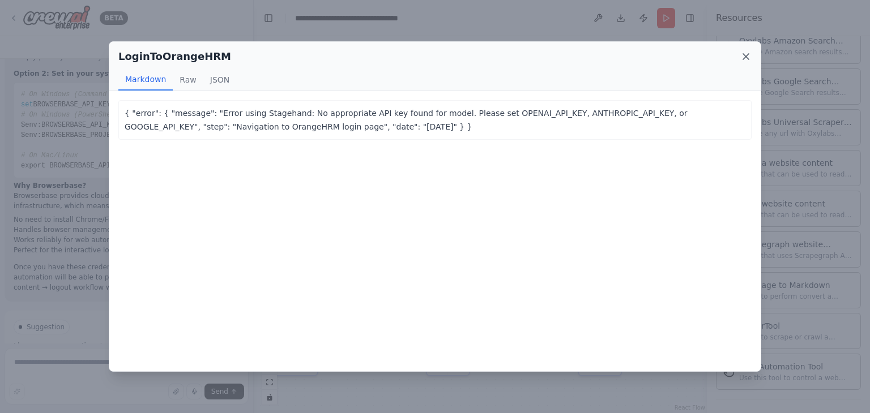
click at [750, 54] on icon at bounding box center [745, 56] width 11 height 11
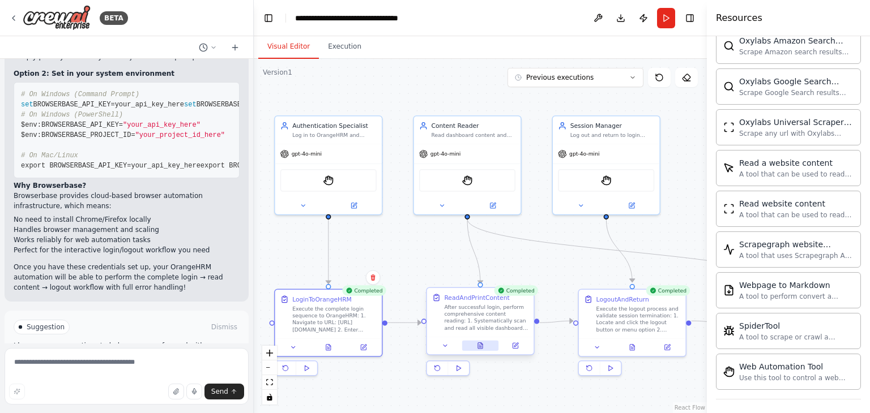
click at [481, 342] on icon at bounding box center [480, 345] width 7 height 7
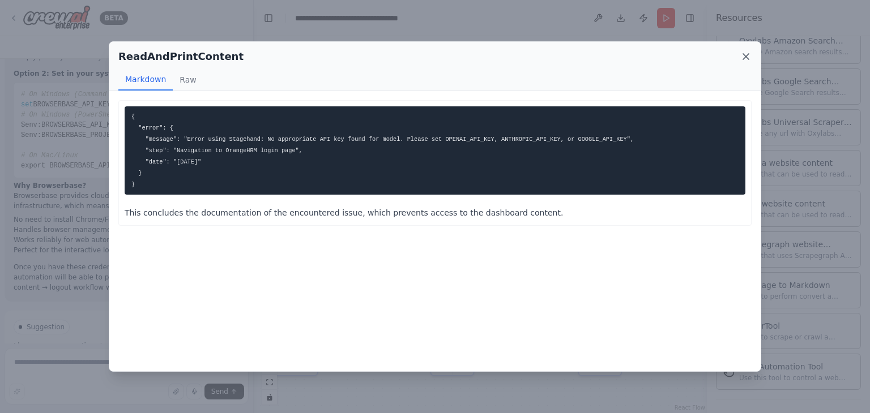
drag, startPoint x: 738, startPoint y: 57, endPoint x: 747, endPoint y: 58, distance: 9.1
click at [747, 58] on div "ReadAndPrintContent" at bounding box center [434, 57] width 633 height 16
click at [747, 58] on icon at bounding box center [746, 57] width 6 height 6
